Goal: Check status

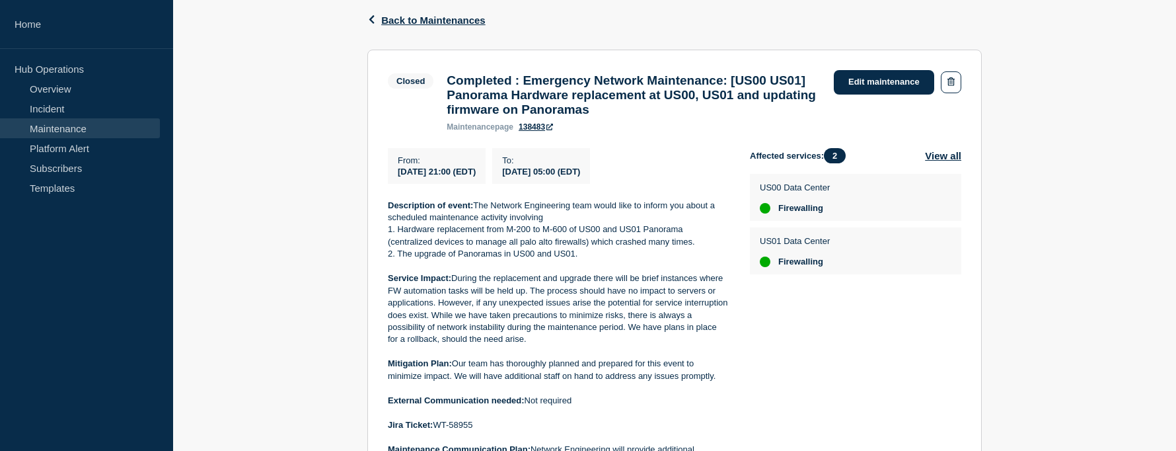
scroll to position [212, 0]
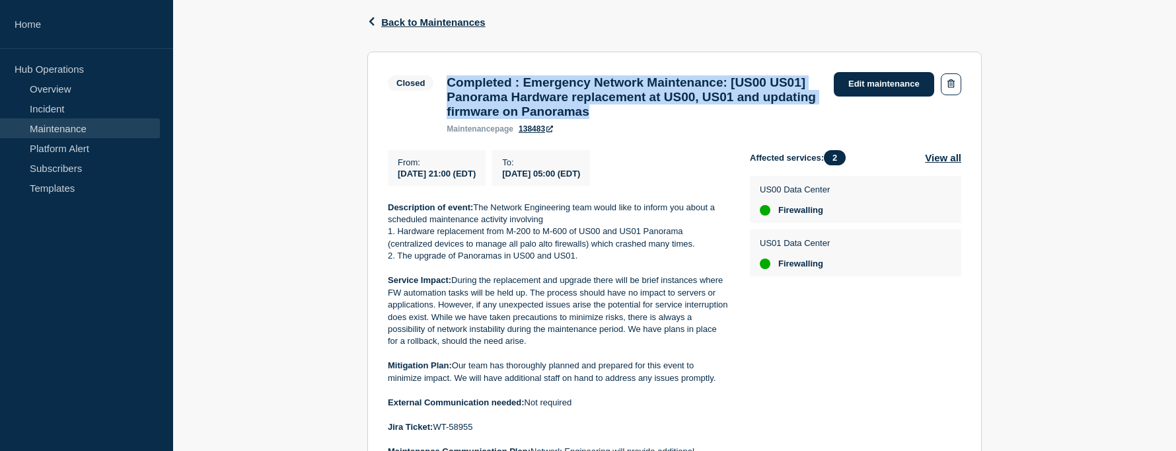
drag, startPoint x: 751, startPoint y: 116, endPoint x: 449, endPoint y: 82, distance: 303.3
click at [449, 82] on h3 "Completed : Emergency Network Maintenance: [US00 US01] Panorama Hardware replac…" at bounding box center [634, 97] width 374 height 44
click at [545, 91] on h3 "Completed : Emergency Network Maintenance: [US00 US01] Panorama Hardware replac…" at bounding box center [634, 97] width 374 height 44
drag, startPoint x: 534, startPoint y: 79, endPoint x: 749, endPoint y: 118, distance: 218.8
click at [749, 118] on h3 "Completed : Emergency Network Maintenance: [US00 US01] Panorama Hardware replac…" at bounding box center [634, 97] width 374 height 44
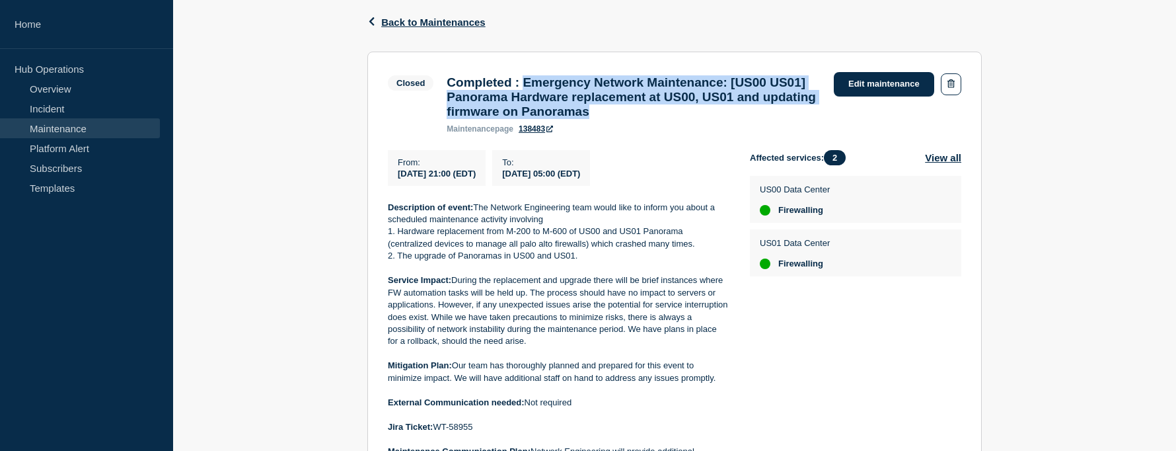
copy h3 "Emergency Network Maintenance: [US00 US01] Panorama Hardware replacement at US0…"
